Goal: Information Seeking & Learning: Learn about a topic

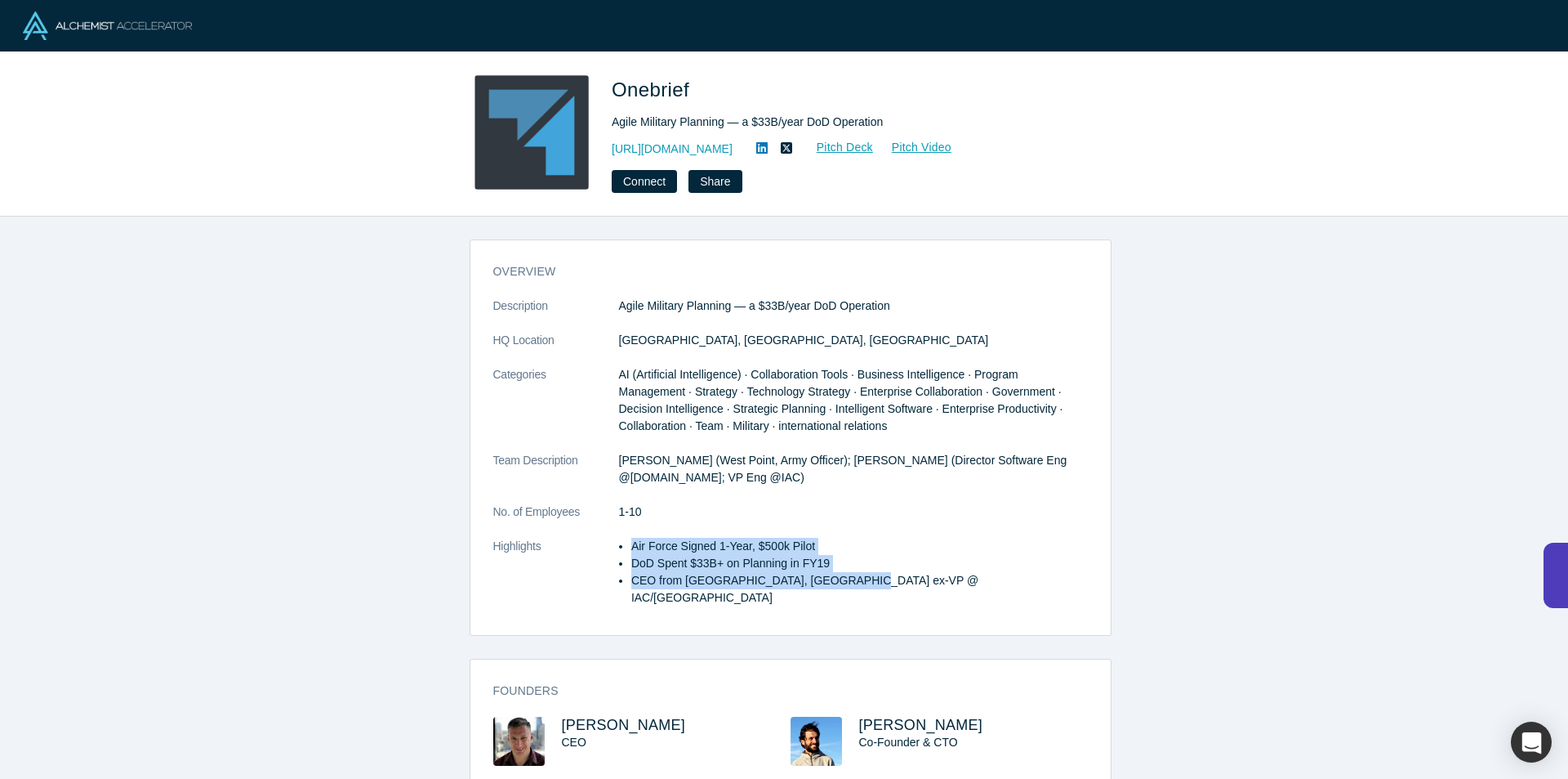
click at [850, 607] on div "overview Description Agile Military Planning — a $33B/year DoD Operation HQ Loc…" at bounding box center [790, 443] width 641 height 383
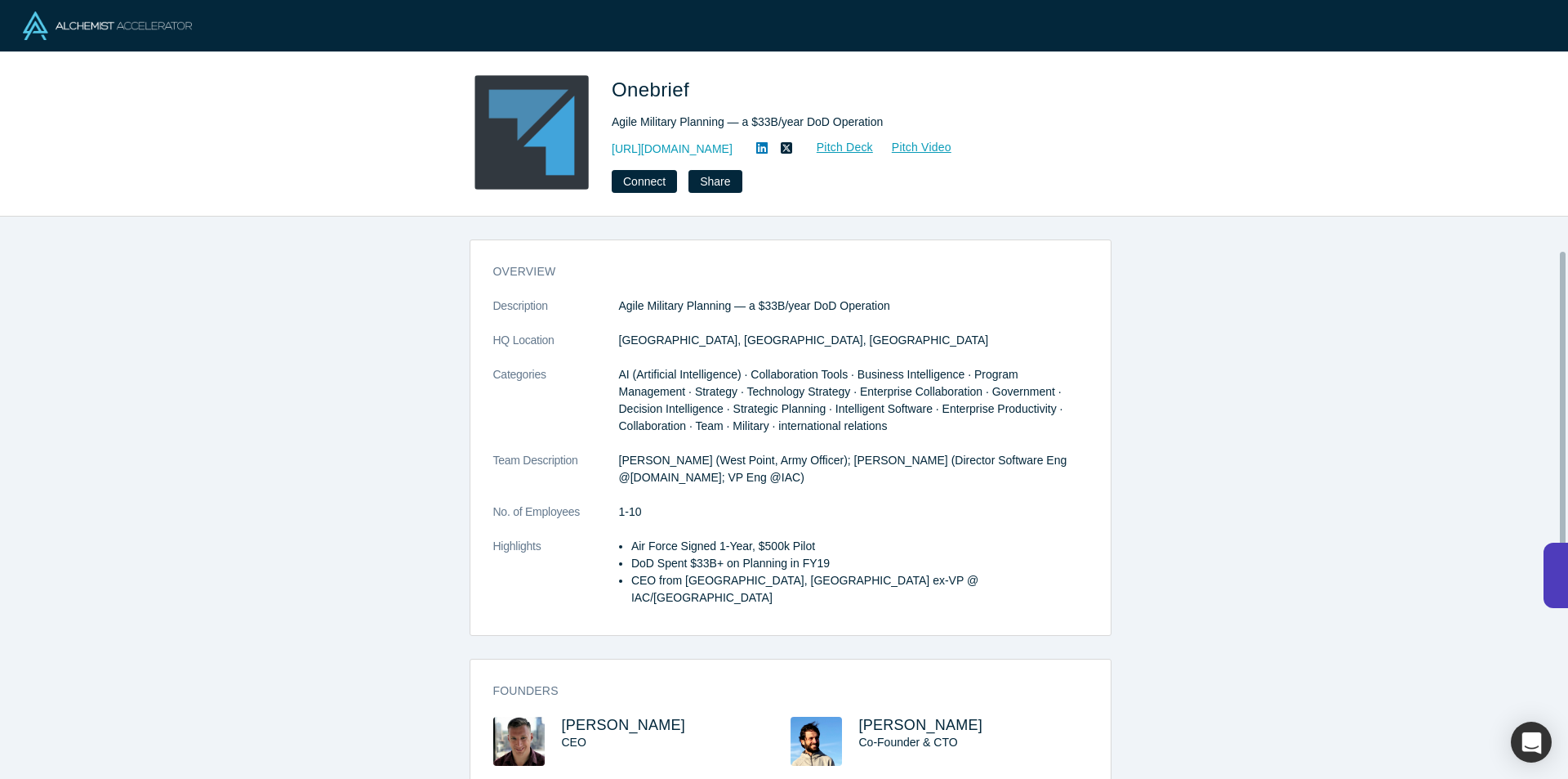
drag, startPoint x: 412, startPoint y: 491, endPoint x: 479, endPoint y: 485, distance: 67.3
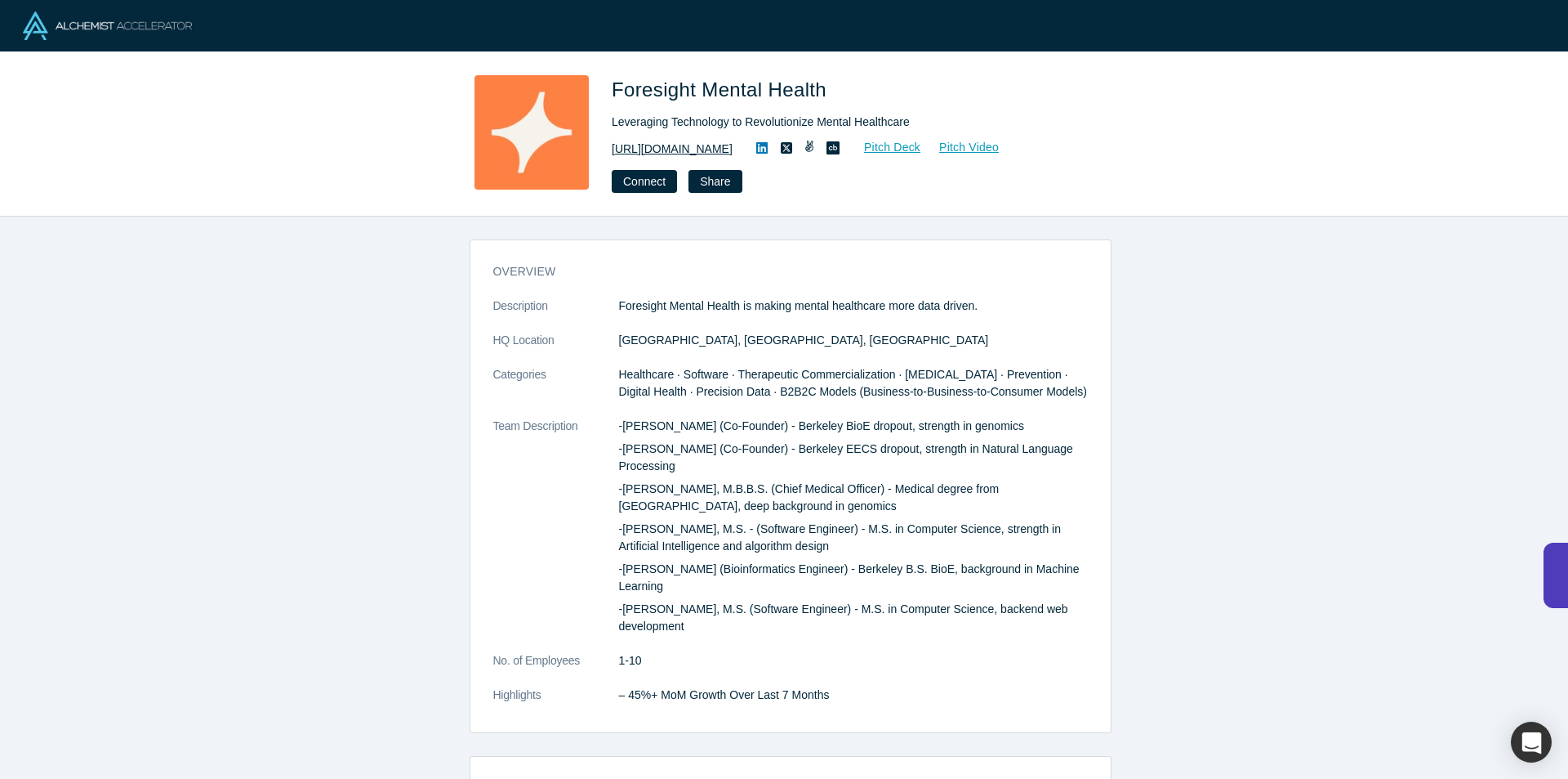
click at [692, 157] on link "https://www.foresightmentalhealth.com" at bounding box center [671, 149] width 120 height 17
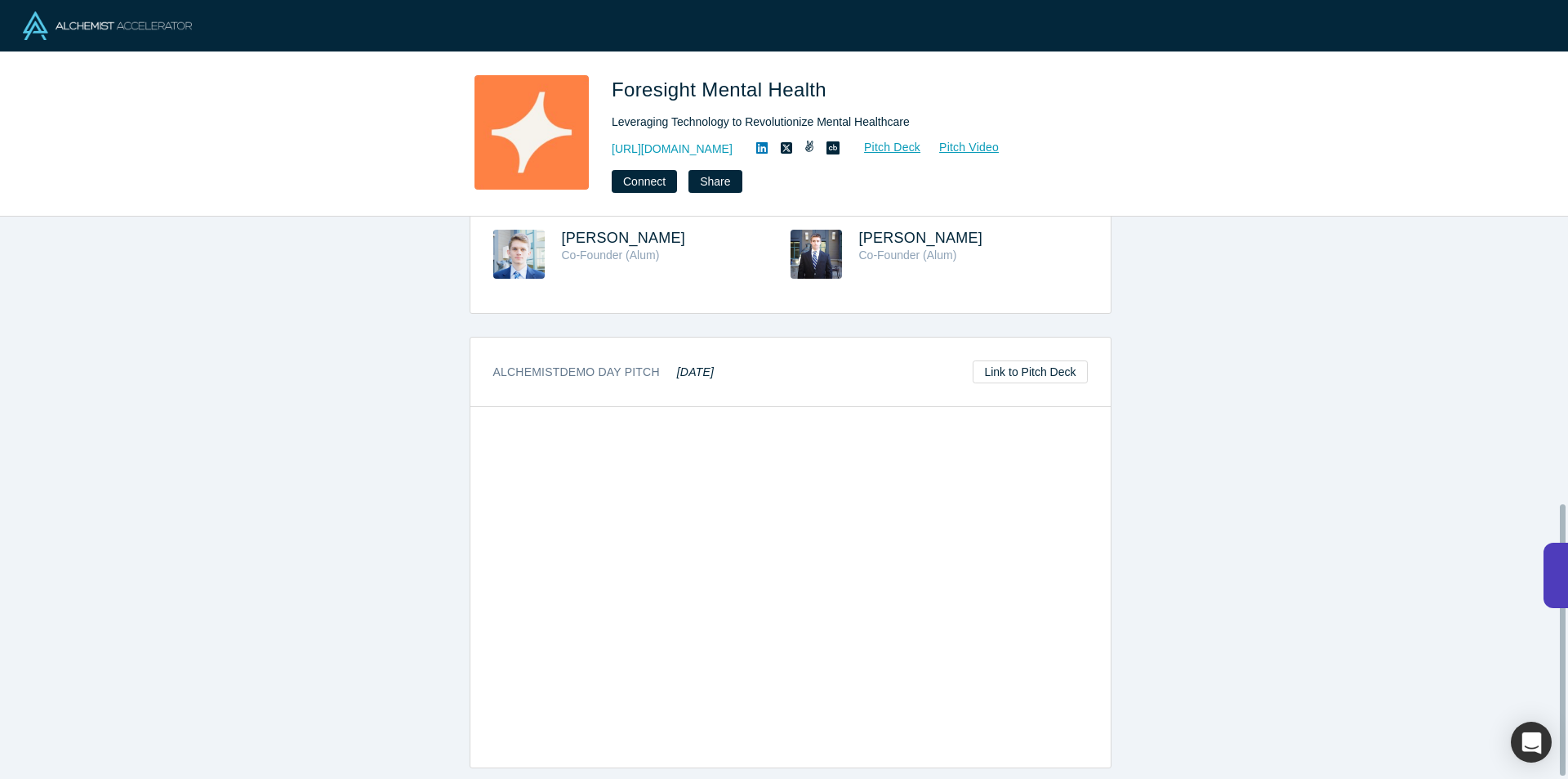
scroll to position [596, 0]
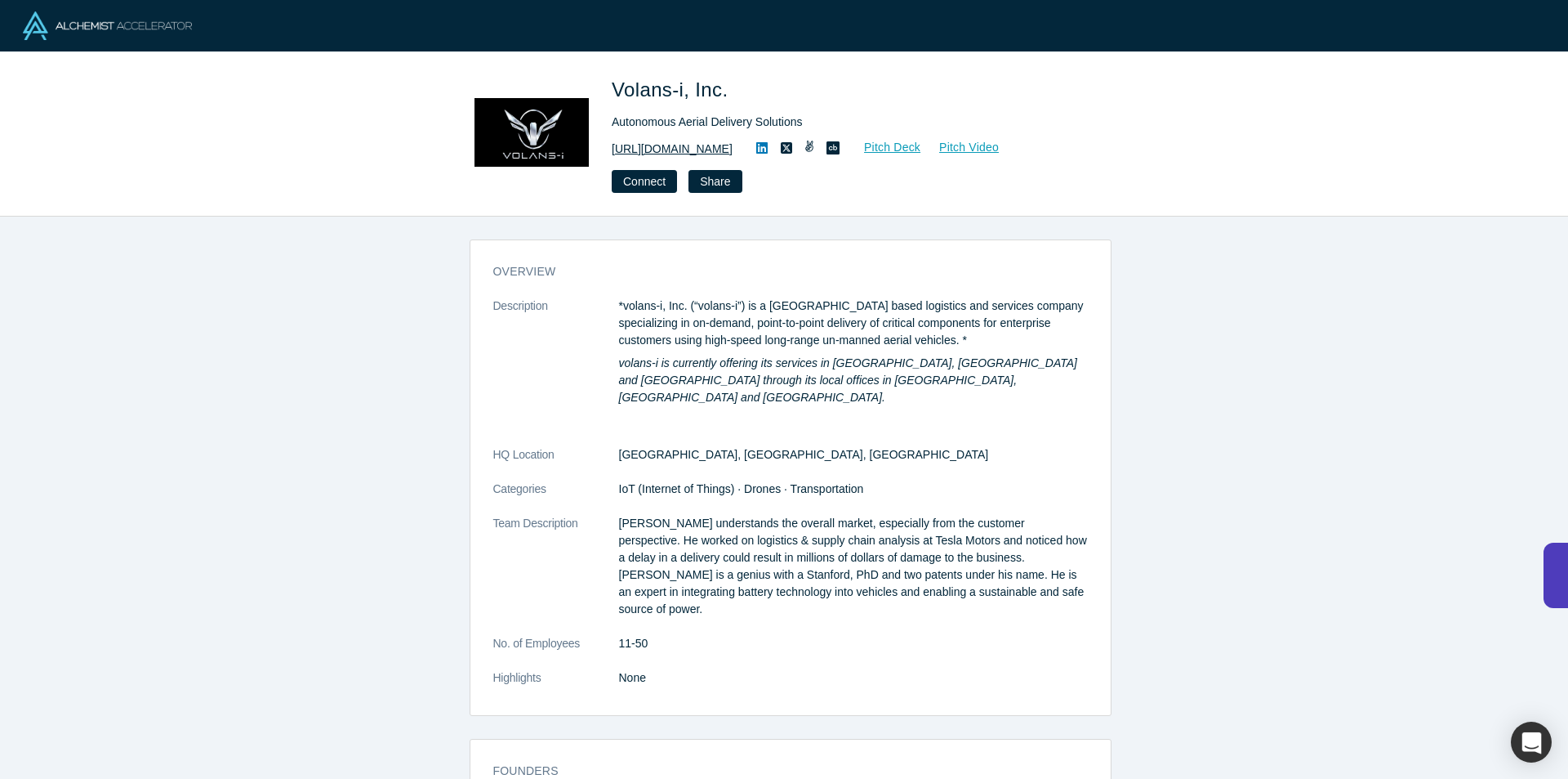
click at [629, 142] on link "[URL][DOMAIN_NAME]" at bounding box center [671, 149] width 120 height 17
drag, startPoint x: 730, startPoint y: 80, endPoint x: 611, endPoint y: 90, distance: 119.4
click at [611, 88] on div "Volans-i, Inc. Autonomous Aerial Delivery Solutions http://www.flyvoly.com Pitc…" at bounding box center [784, 134] width 642 height 118
drag, startPoint x: 632, startPoint y: 86, endPoint x: 399, endPoint y: 354, distance: 355.1
click at [390, 356] on div "overview Description *volans-i, Inc. (“volans-i”) is a San Francisco based logi…" at bounding box center [790, 503] width 1580 height 574
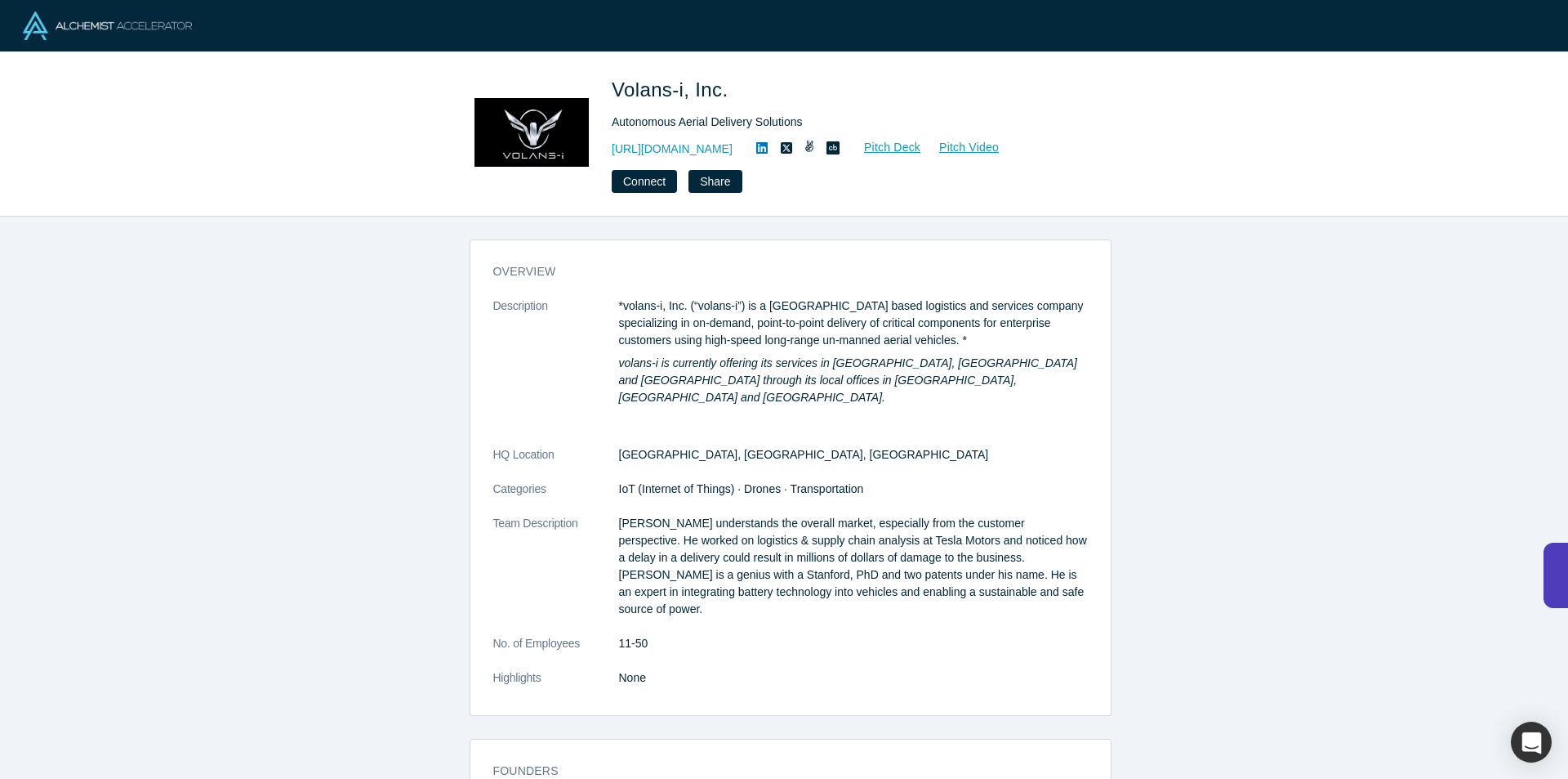
click at [759, 141] on link at bounding box center [761, 149] width 24 height 20
